Goal: Task Accomplishment & Management: Use online tool/utility

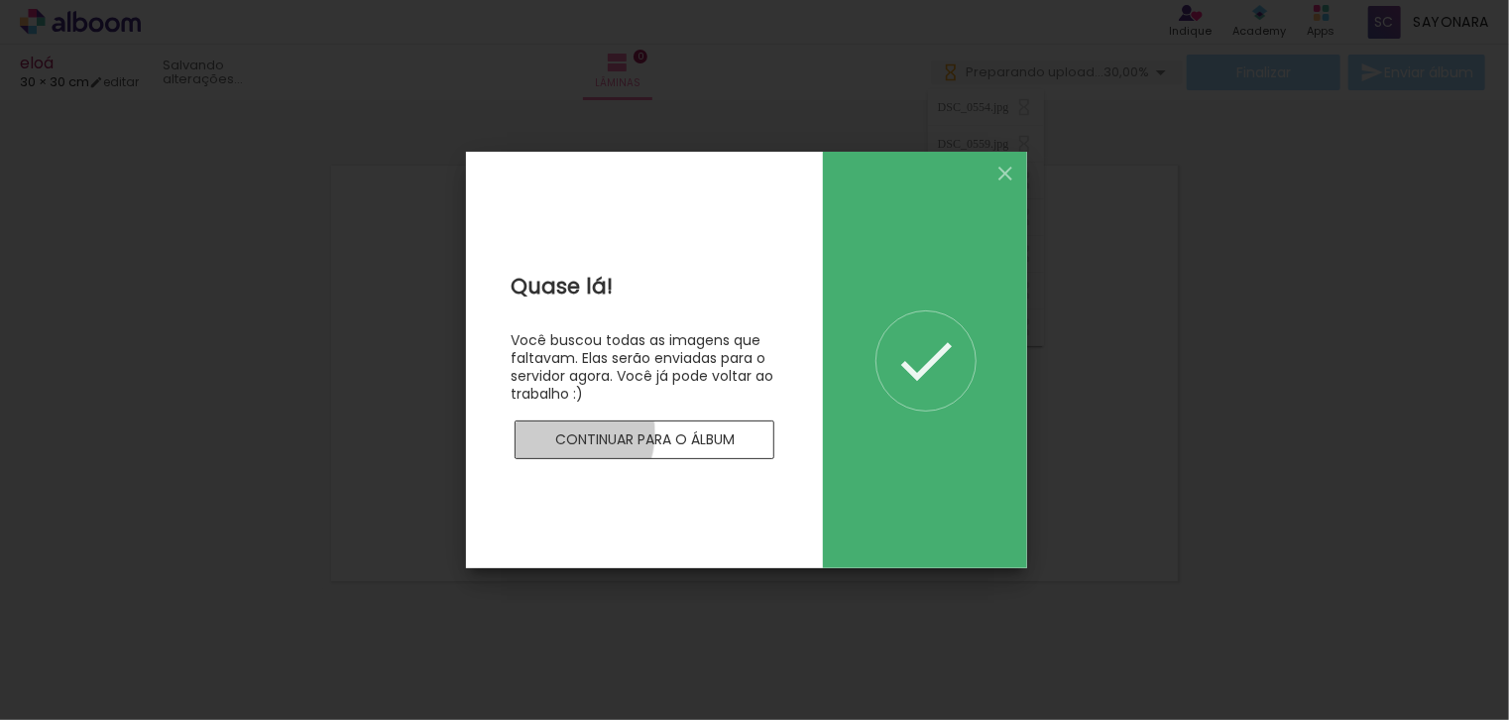
click at [0, 0] on slot "Continuar para o álbum" at bounding box center [0, 0] width 0 height 0
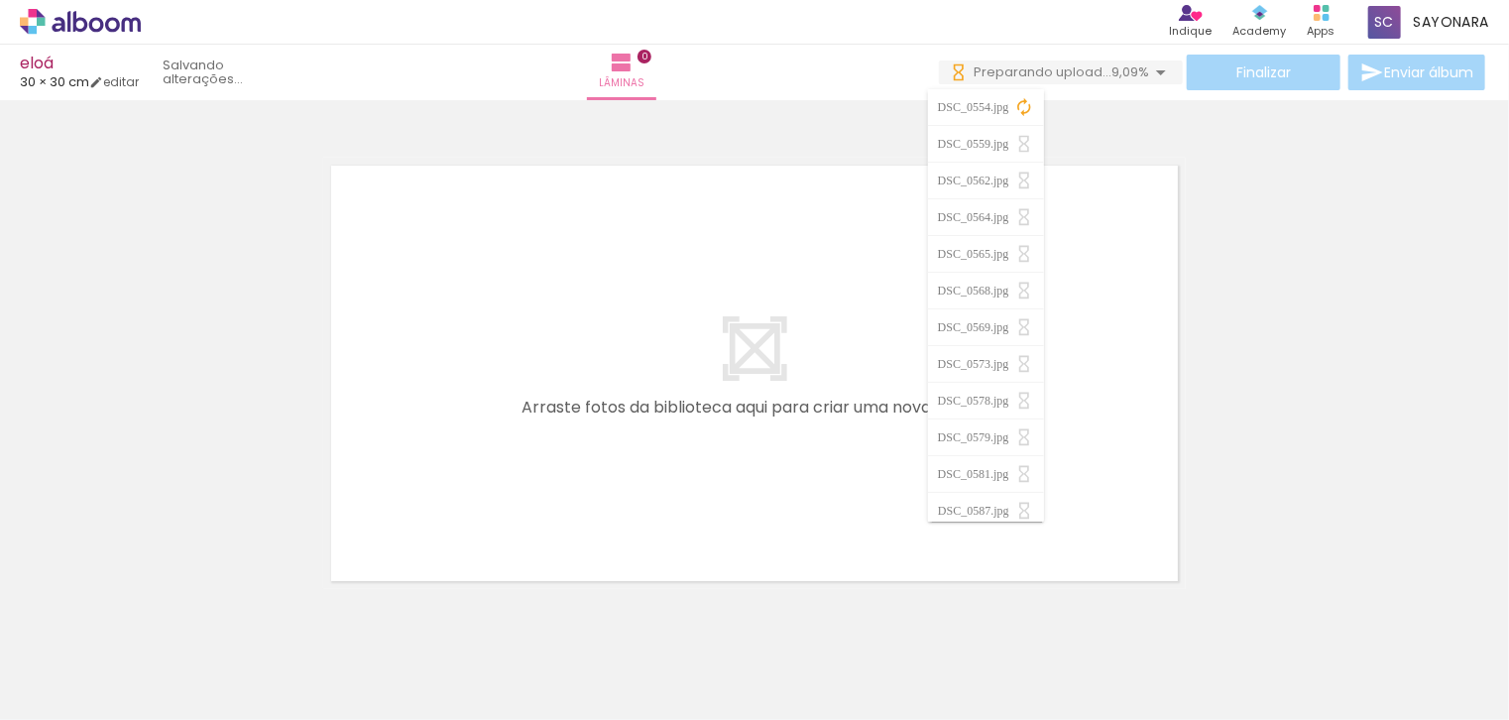
scroll to position [0, 7653]
